Goal: Information Seeking & Learning: Learn about a topic

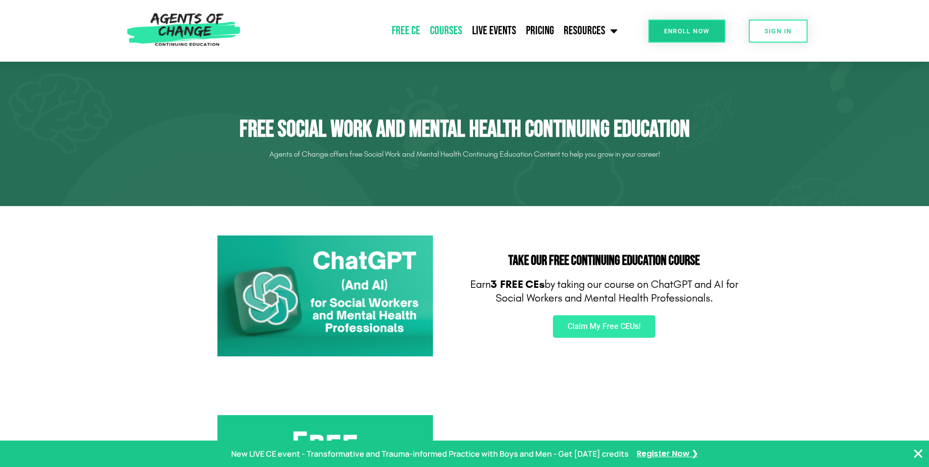
click at [446, 34] on link "Courses" at bounding box center [446, 31] width 42 height 24
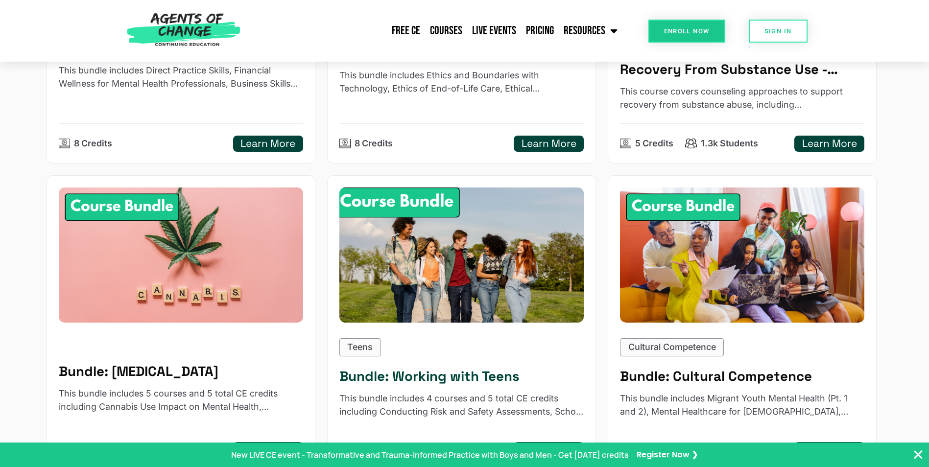
scroll to position [783, 0]
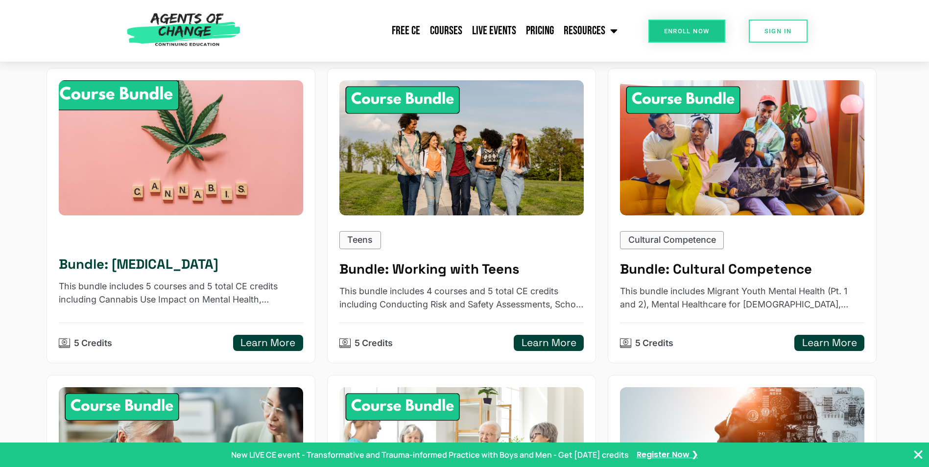
click at [284, 340] on h5 "Learn More" at bounding box center [267, 343] width 55 height 12
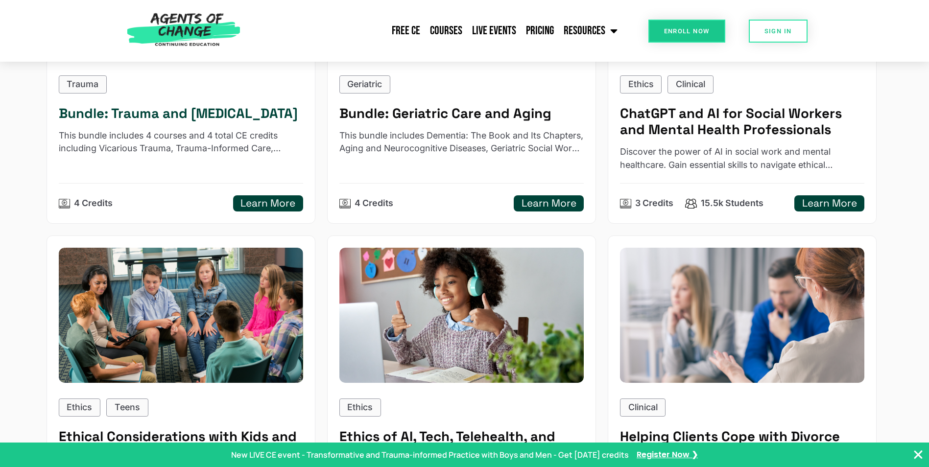
scroll to position [1273, 0]
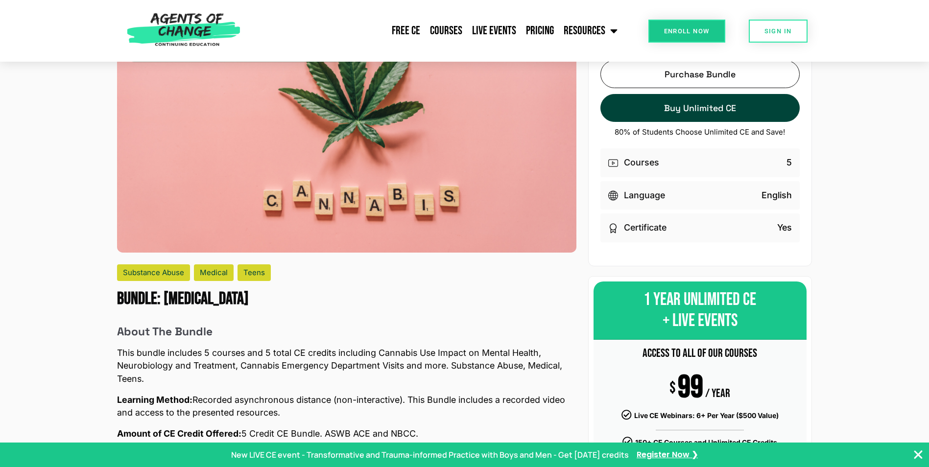
scroll to position [98, 0]
